Goal: Task Accomplishment & Management: Complete application form

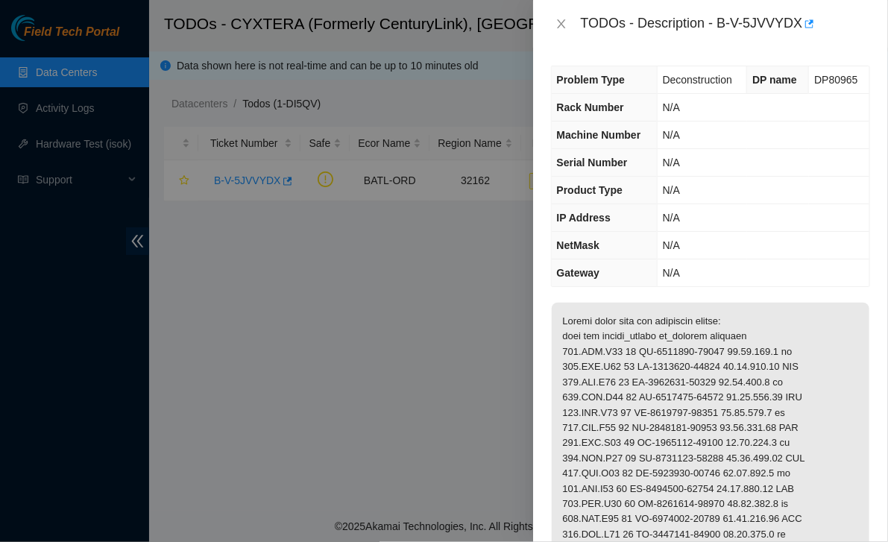
scroll to position [504, 0]
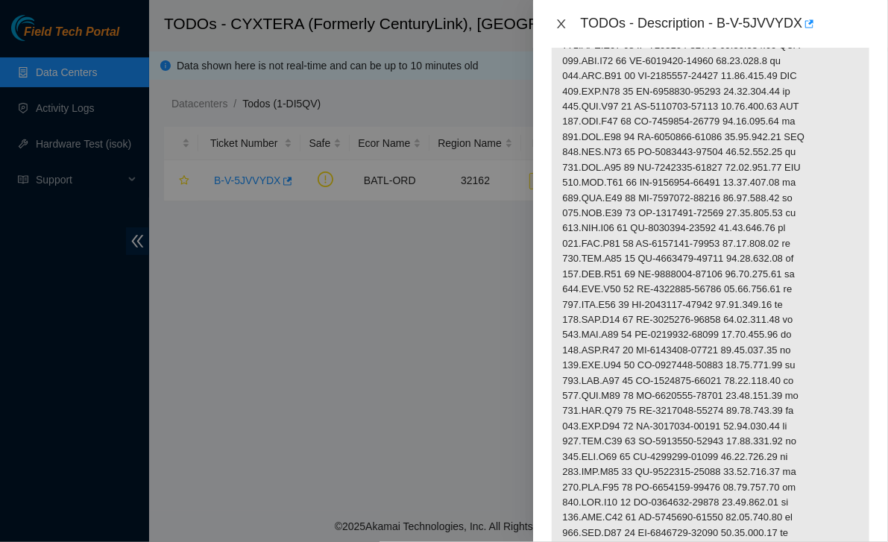
click at [560, 22] on icon "close" at bounding box center [561, 24] width 12 height 12
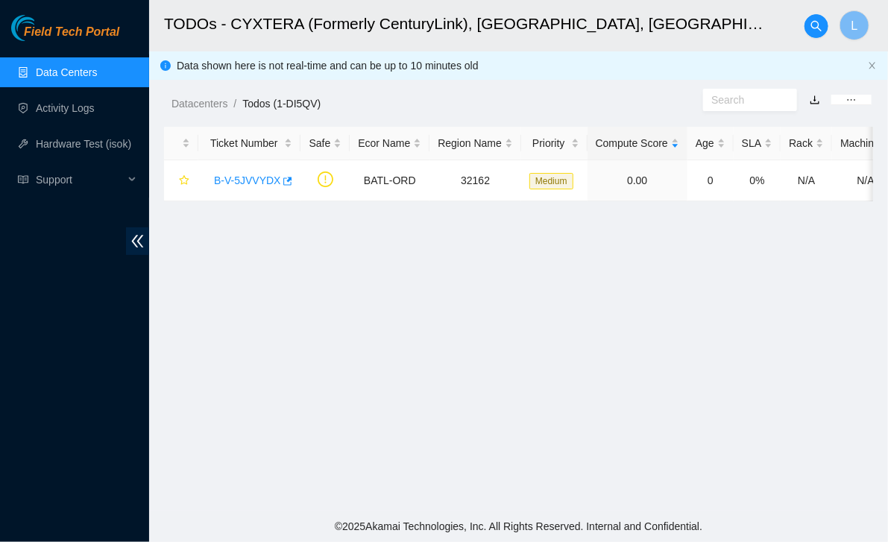
scroll to position [335, 0]
click at [66, 37] on span "Field Tech Portal" at bounding box center [71, 32] width 95 height 14
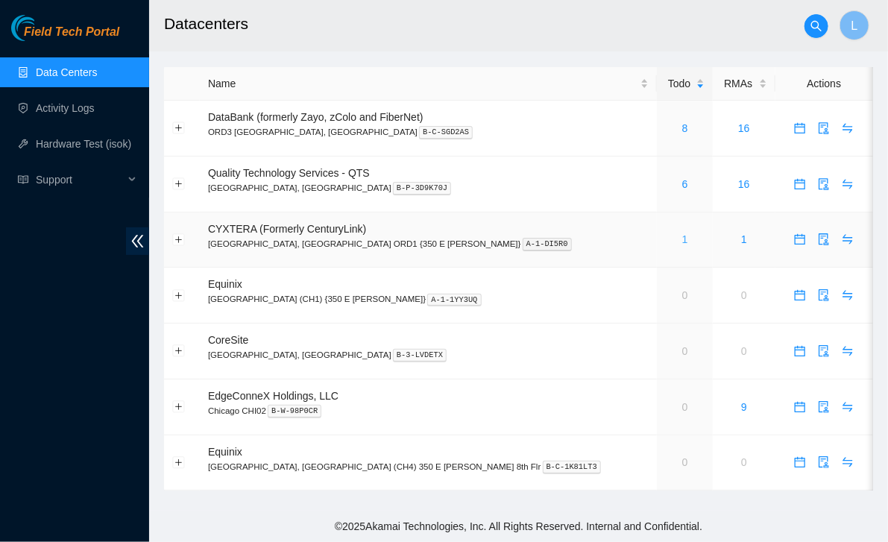
click at [682, 242] on link "1" at bounding box center [685, 239] width 6 height 12
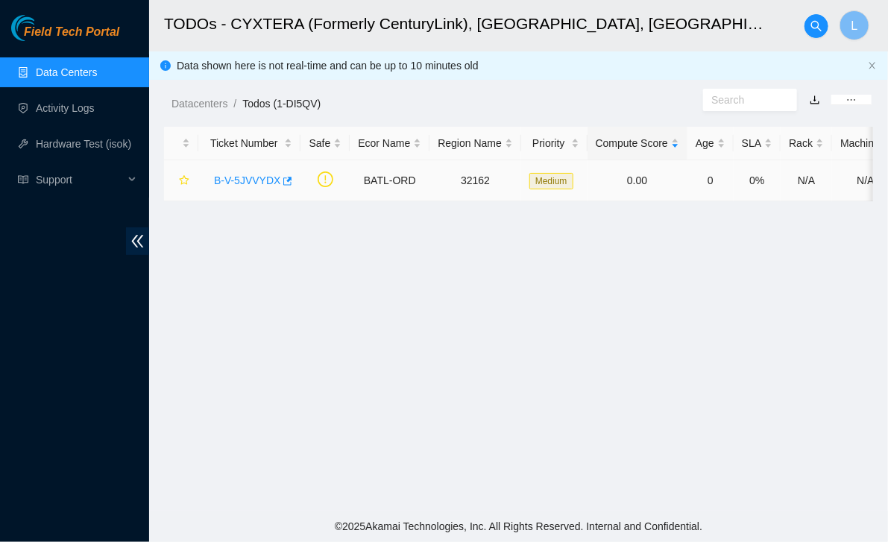
click at [203, 181] on td "B-V-5JVVYDX" at bounding box center [249, 180] width 102 height 41
click at [225, 185] on link "B-V-5JVVYDX" at bounding box center [247, 180] width 66 height 12
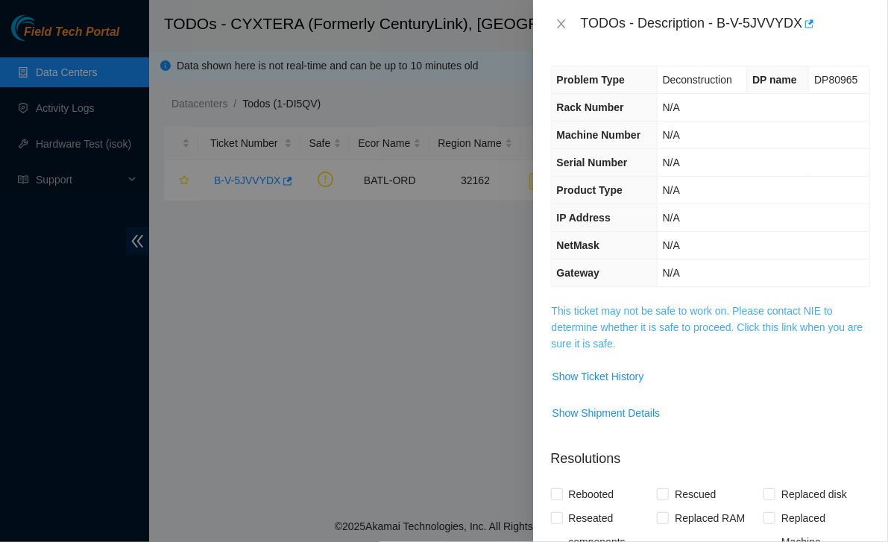
click at [695, 312] on link "This ticket may not be safe to work on. Please contact NIE to determine whether…" at bounding box center [708, 327] width 312 height 45
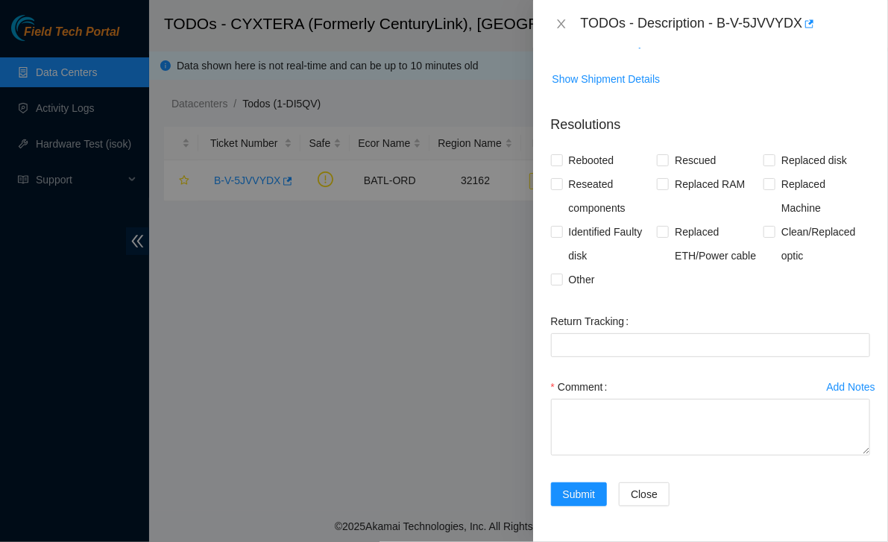
scroll to position [1271, 0]
click at [560, 284] on input "Other" at bounding box center [556, 279] width 10 height 10
checkbox input "true"
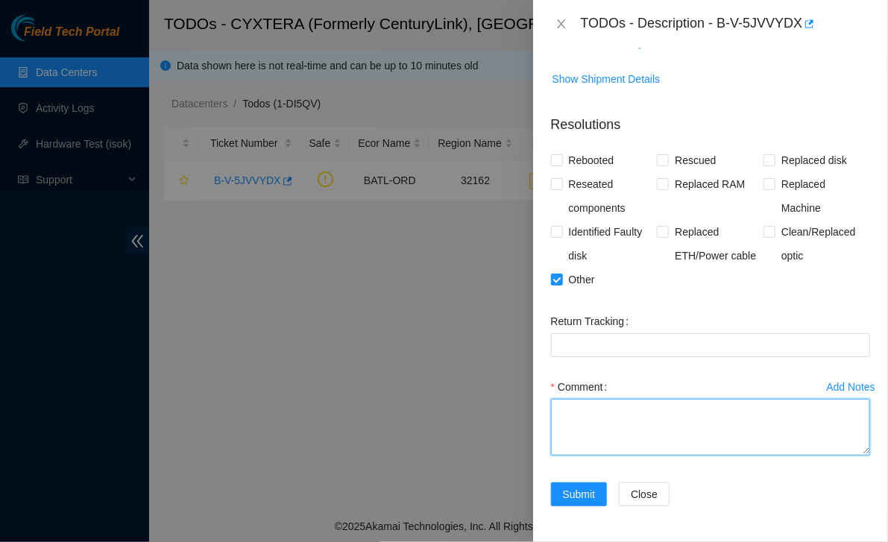
click at [651, 423] on textarea "Comment" at bounding box center [710, 427] width 319 height 57
type textarea "Powered down all assets listed in todo"
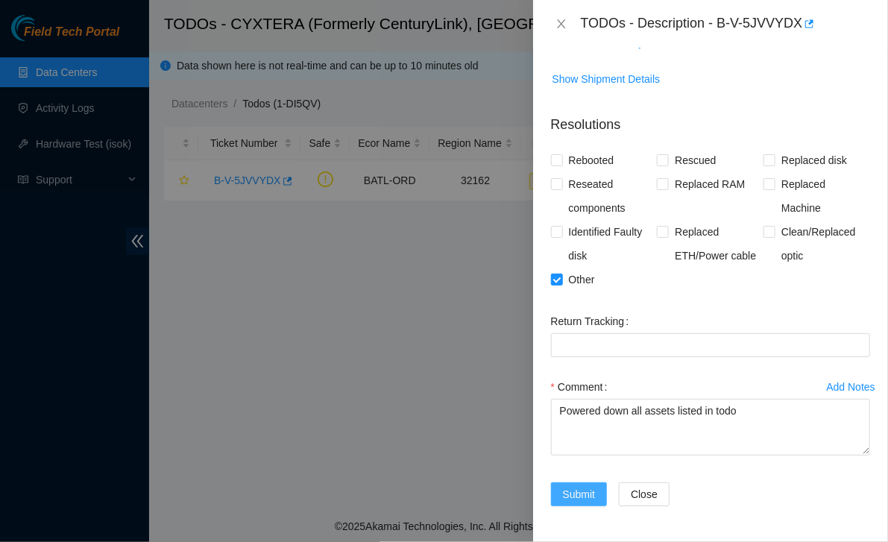
click at [579, 497] on span "Submit" at bounding box center [579, 494] width 33 height 16
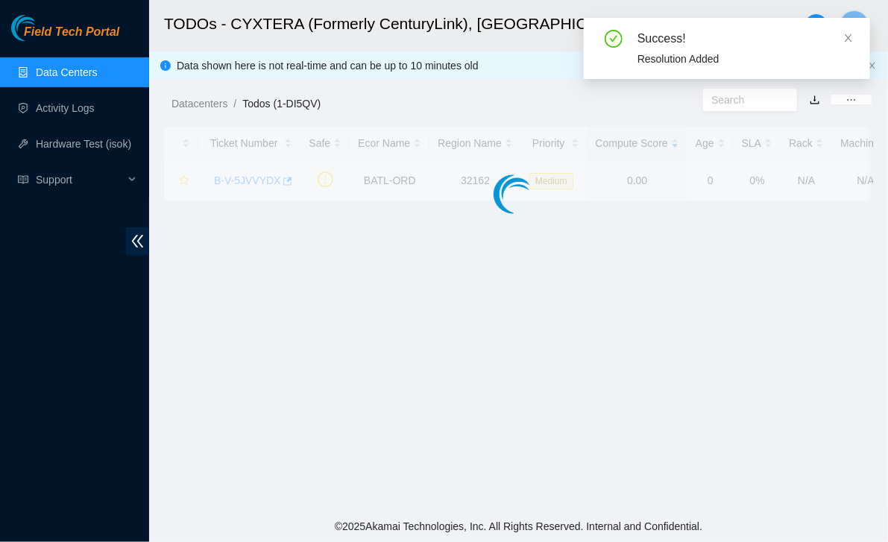
scroll to position [335, 0]
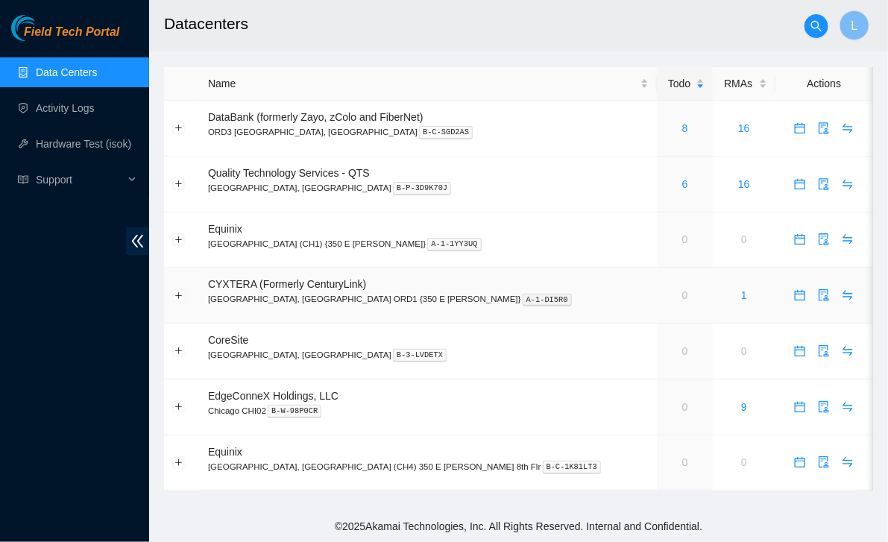
click at [775, 297] on td at bounding box center [824, 296] width 98 height 56
